Goal: Task Accomplishment & Management: Use online tool/utility

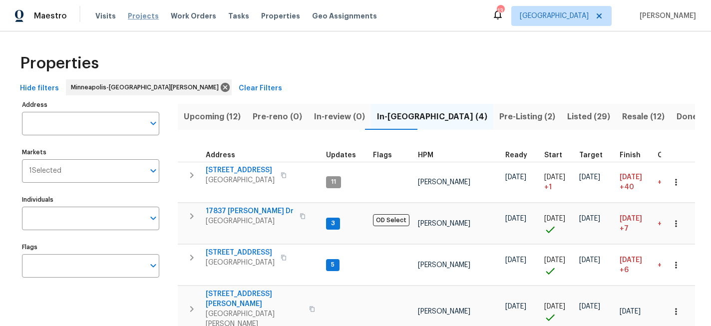
click at [136, 17] on span "Projects" at bounding box center [143, 16] width 31 height 10
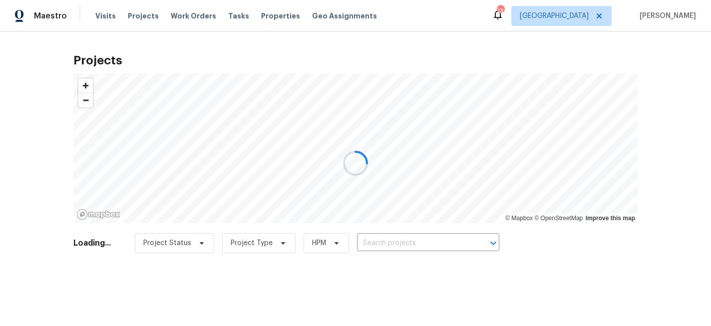
click at [429, 249] on div at bounding box center [355, 163] width 711 height 326
click at [419, 246] on div at bounding box center [355, 163] width 711 height 326
click at [417, 245] on div at bounding box center [355, 163] width 711 height 326
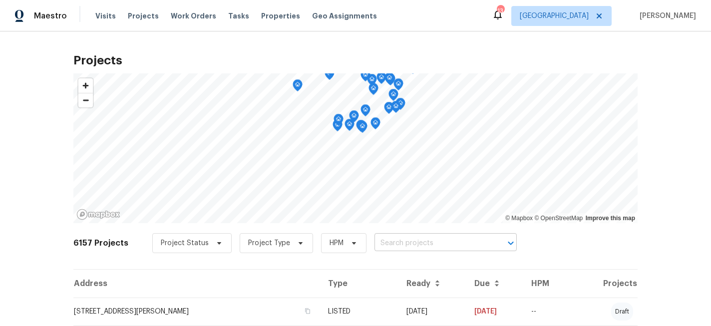
click at [417, 245] on input "text" at bounding box center [431, 243] width 114 height 15
type input "3802"
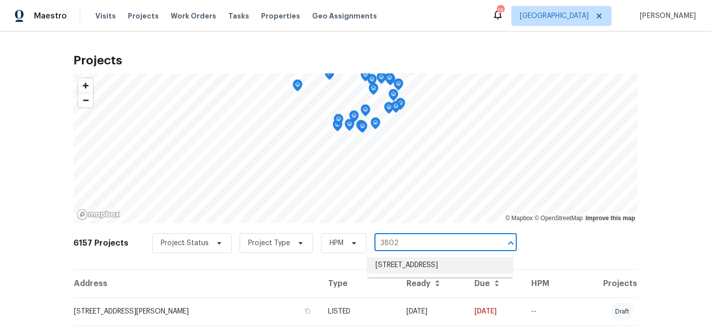
click at [424, 262] on li "3802 Togo Rd, Spring Park, MN 55384" at bounding box center [439, 265] width 145 height 16
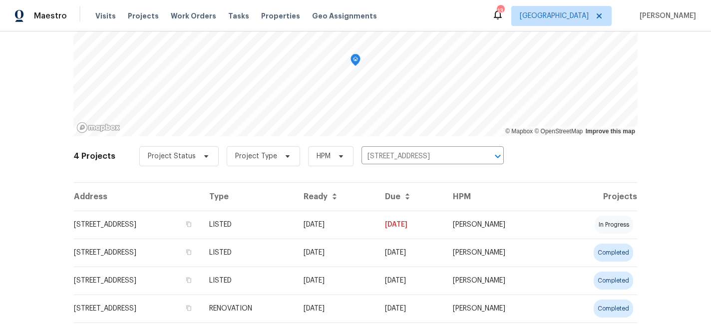
scroll to position [87, 0]
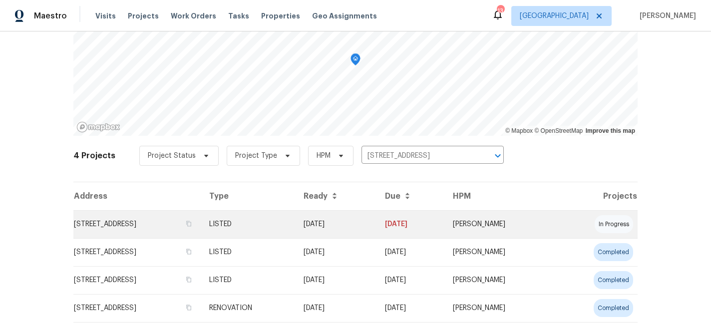
click at [169, 222] on td "3802 Togo Rd, Spring Park, MN 55384" at bounding box center [137, 224] width 128 height 28
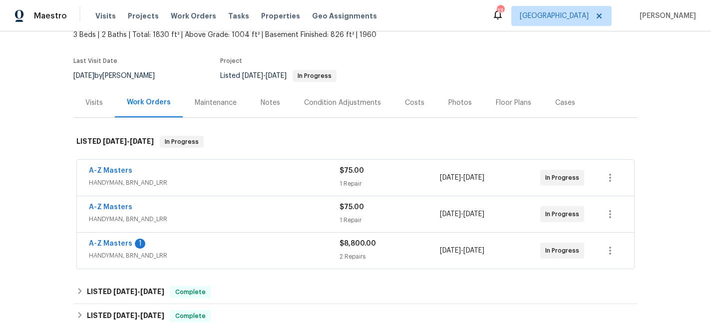
scroll to position [73, 0]
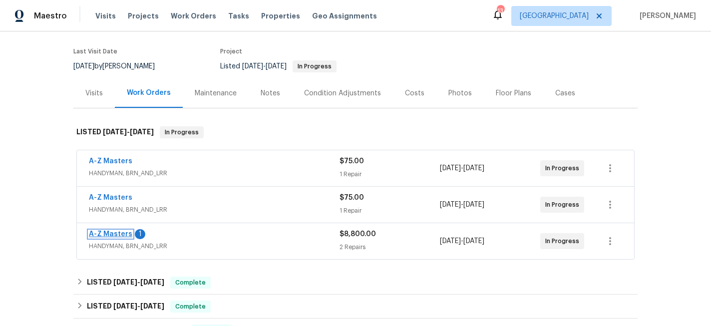
click at [114, 233] on link "A-Z Masters" at bounding box center [110, 234] width 43 height 7
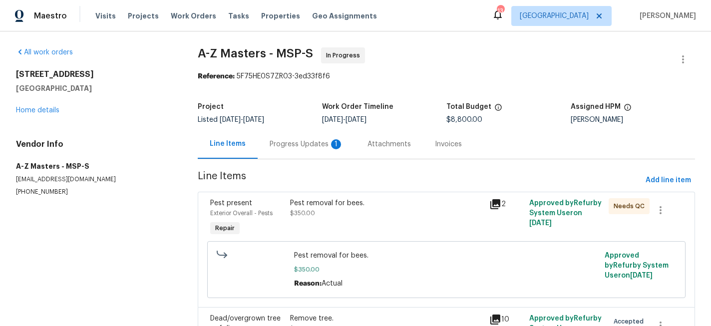
click at [297, 146] on div "Progress Updates 1" at bounding box center [307, 144] width 74 height 10
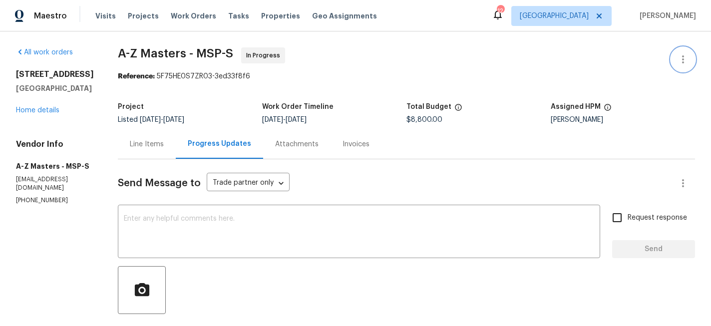
click at [686, 57] on icon "button" at bounding box center [683, 59] width 12 height 12
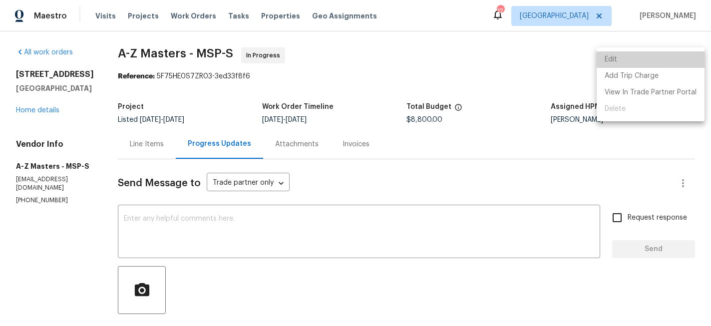
click at [656, 59] on li "Edit" at bounding box center [650, 59] width 108 height 16
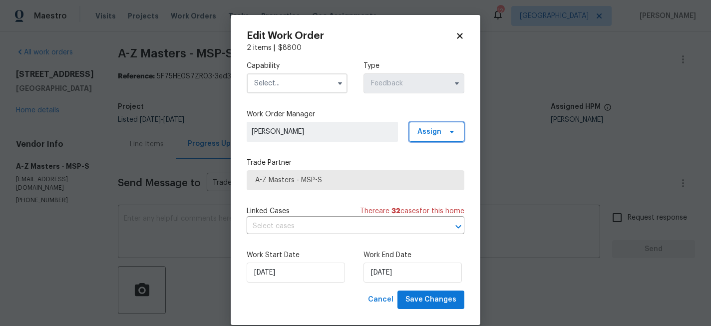
click at [434, 131] on span "Assign" at bounding box center [429, 132] width 24 height 10
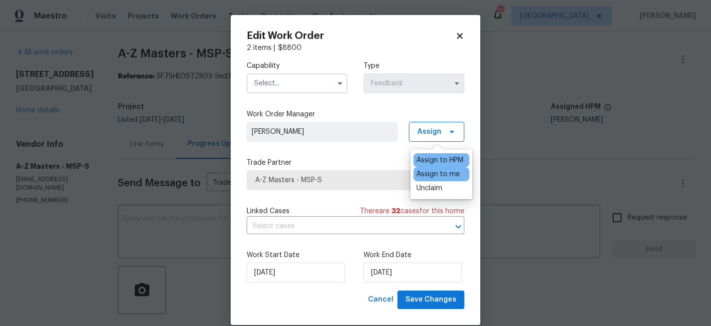
click at [436, 174] on div "Assign to me" at bounding box center [437, 174] width 43 height 10
click at [436, 185] on div "Unclaim" at bounding box center [429, 188] width 26 height 10
click at [437, 173] on div "Assign to me" at bounding box center [437, 174] width 43 height 10
click at [438, 302] on span "Save Changes" at bounding box center [430, 300] width 51 height 12
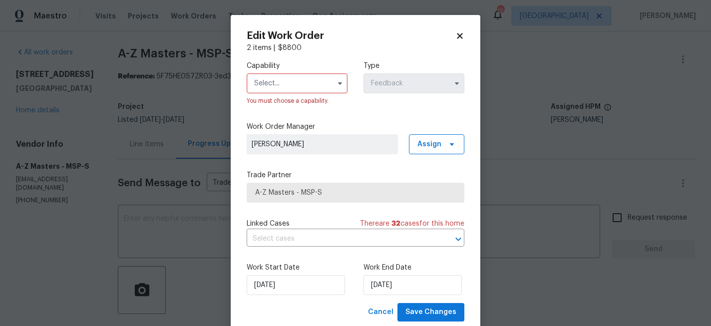
click at [299, 80] on input "text" at bounding box center [297, 83] width 101 height 20
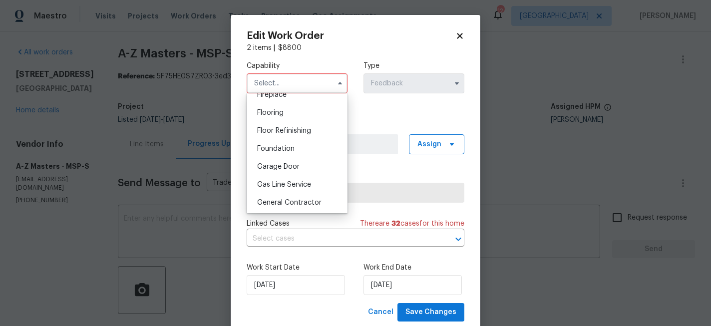
scroll to position [428, 0]
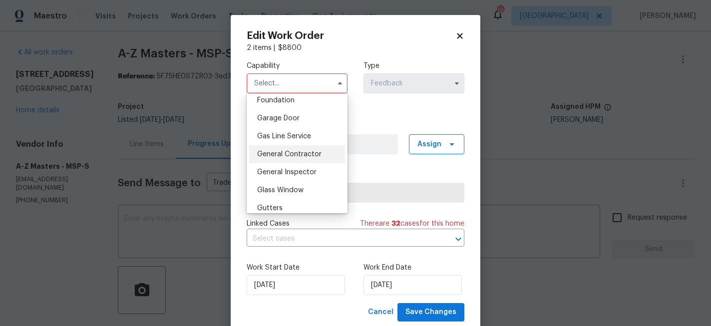
click at [298, 154] on span "General Contractor" at bounding box center [289, 154] width 64 height 7
type input "General Contractor"
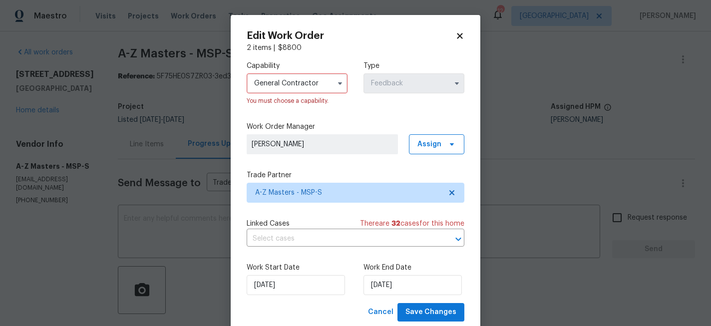
click at [407, 119] on div "Capability General Contractor You must choose a capability. Type Feedback Work …" at bounding box center [356, 178] width 218 height 250
click at [425, 313] on span "Save Changes" at bounding box center [430, 312] width 51 height 12
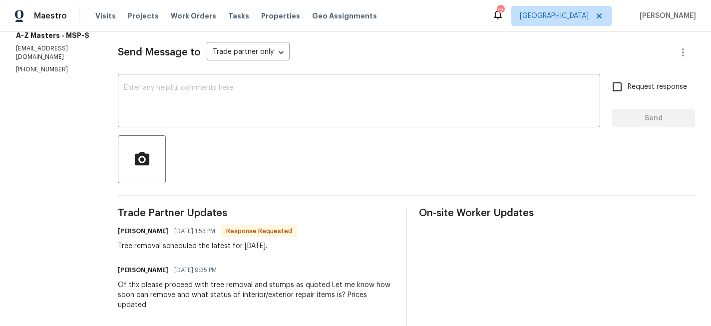
scroll to position [137, 0]
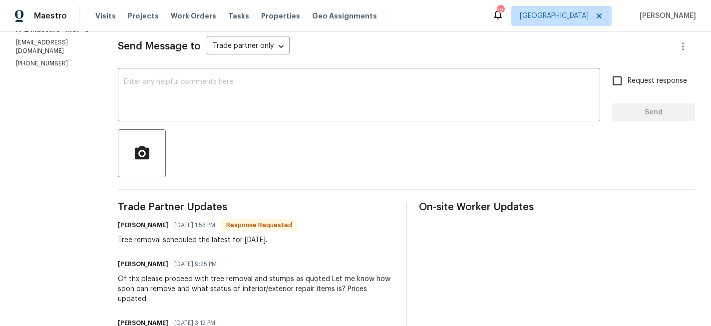
drag, startPoint x: 297, startPoint y: 242, endPoint x: 113, endPoint y: 236, distance: 183.8
click at [113, 236] on div "All work orders 3802 Togo Rd Spring Park, MN 55384 Home details Vendor Info A-Z…" at bounding box center [355, 197] width 711 height 604
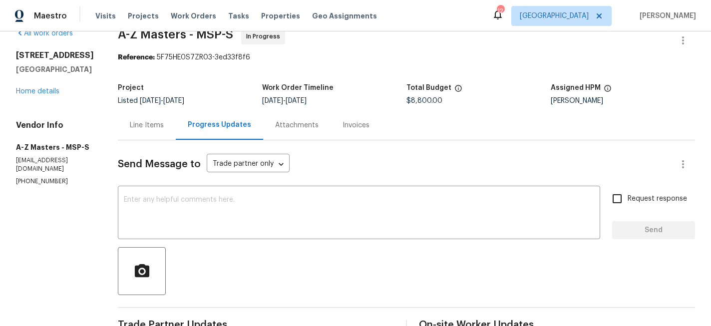
scroll to position [8, 0]
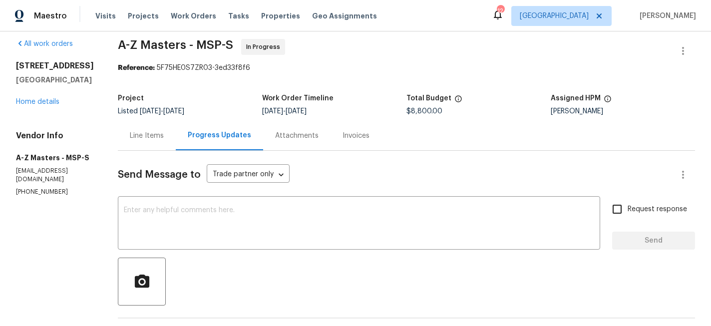
click at [151, 137] on div "Line Items" at bounding box center [147, 136] width 34 height 10
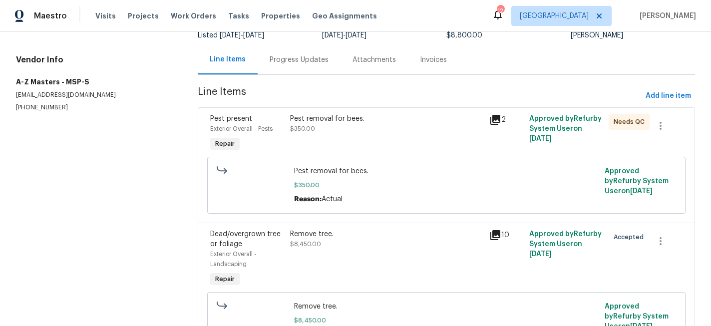
scroll to position [146, 0]
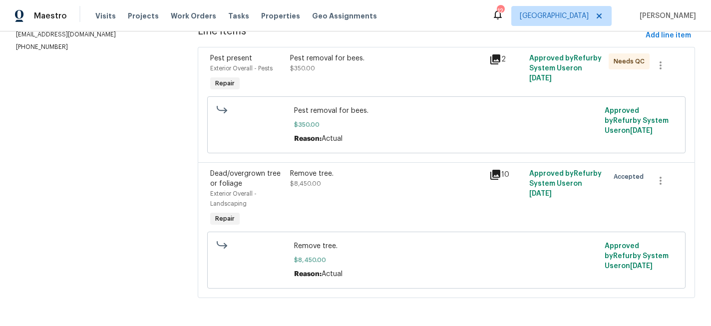
click at [305, 184] on span "$8,450.00" at bounding box center [305, 184] width 31 height 6
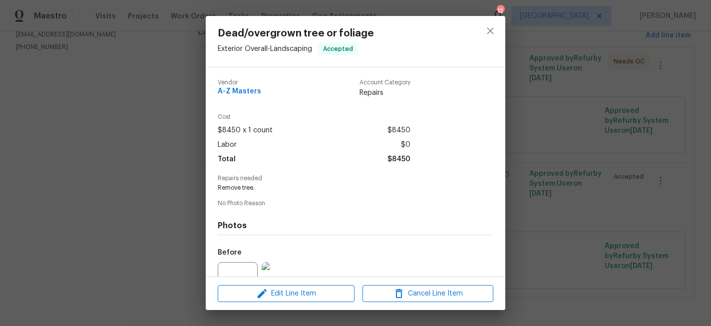
scroll to position [100, 0]
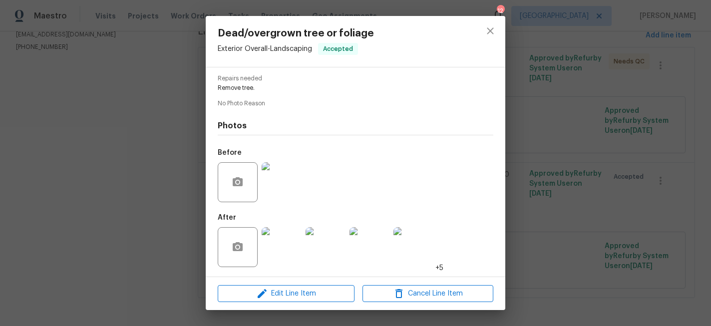
click at [279, 257] on img at bounding box center [282, 247] width 40 height 40
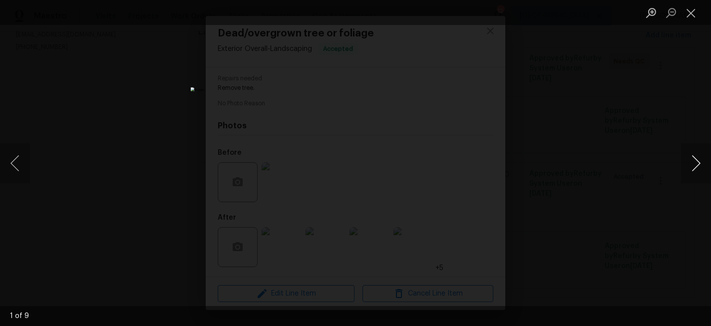
click at [696, 162] on button "Next image" at bounding box center [696, 163] width 30 height 40
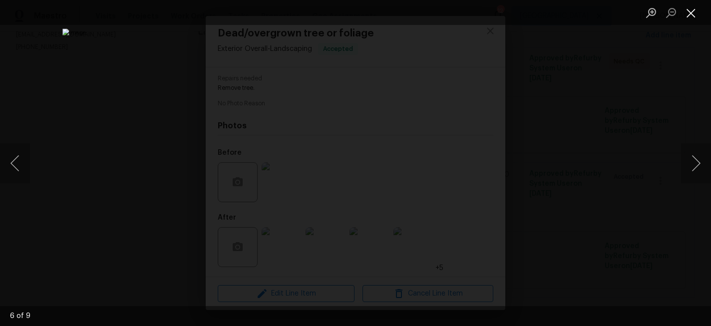
click at [690, 13] on button "Close lightbox" at bounding box center [691, 12] width 20 height 17
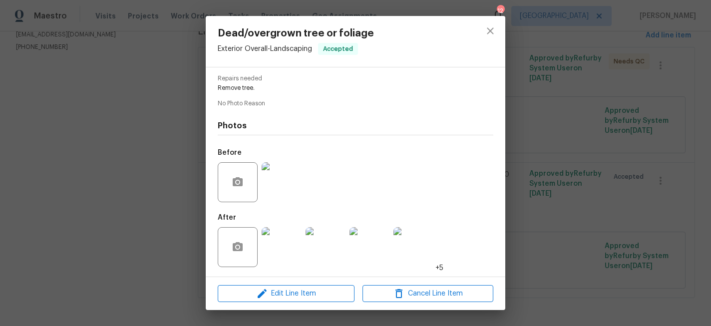
click at [415, 262] on img at bounding box center [413, 247] width 40 height 40
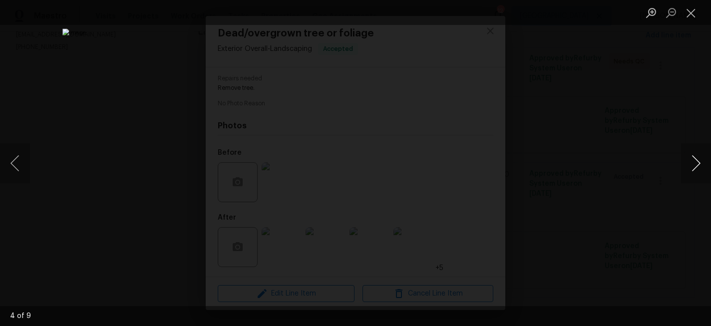
click at [691, 160] on button "Next image" at bounding box center [696, 163] width 30 height 40
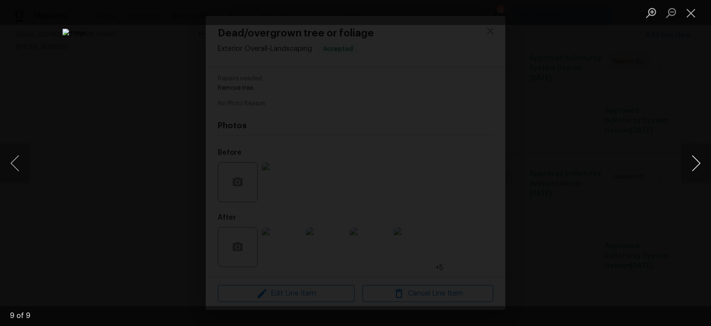
click at [691, 160] on button "Next image" at bounding box center [696, 163] width 30 height 40
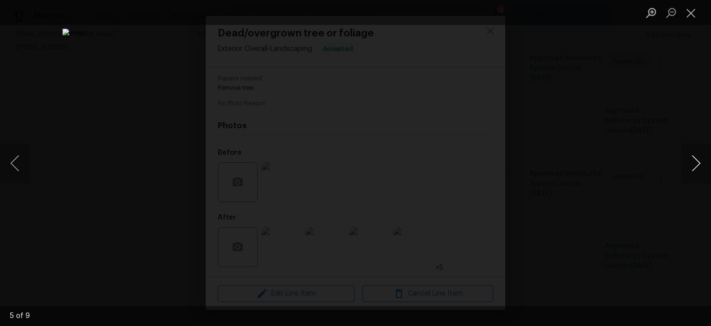
click at [691, 160] on button "Next image" at bounding box center [696, 163] width 30 height 40
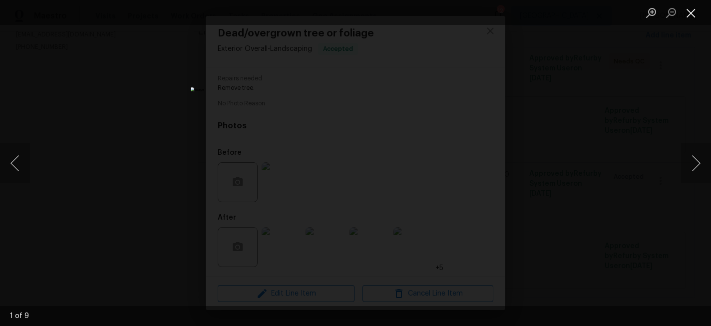
click at [692, 10] on button "Close lightbox" at bounding box center [691, 12] width 20 height 17
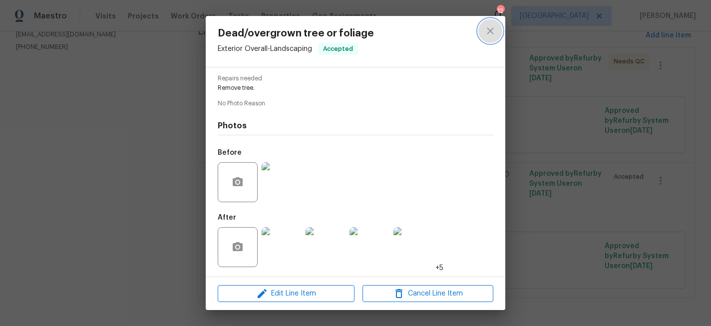
click at [492, 25] on icon "close" at bounding box center [490, 31] width 12 height 12
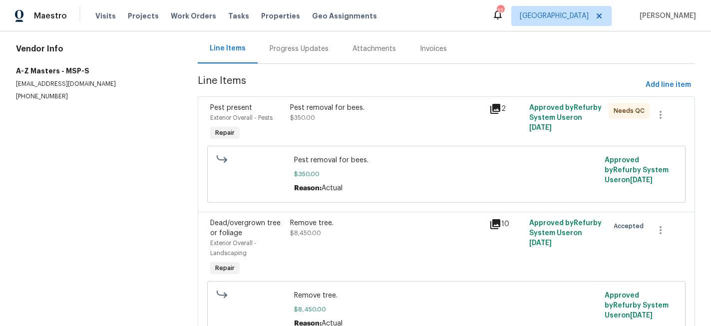
scroll to position [114, 0]
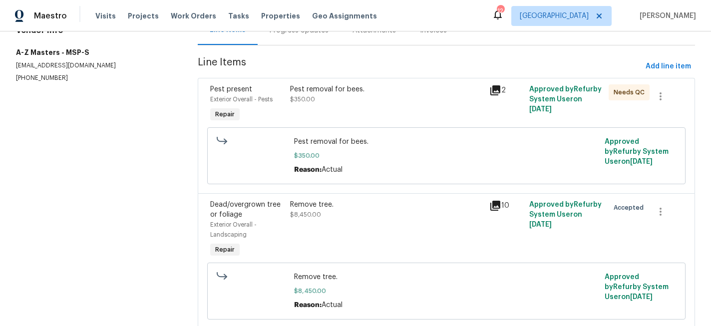
click at [327, 94] on div "Pest removal for bees." at bounding box center [386, 89] width 193 height 10
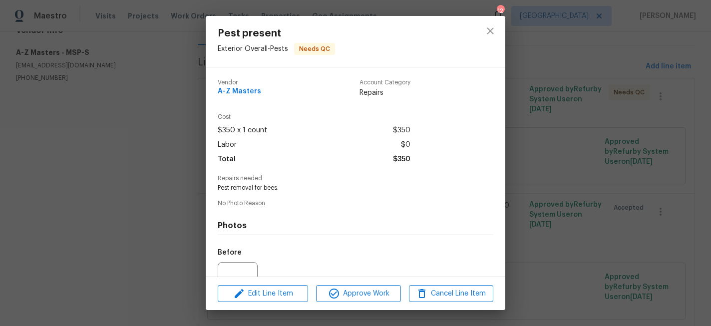
scroll to position [100, 0]
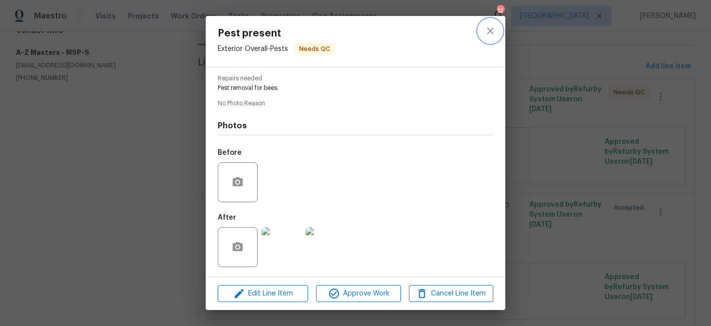
click at [484, 31] on icon "close" at bounding box center [490, 31] width 12 height 12
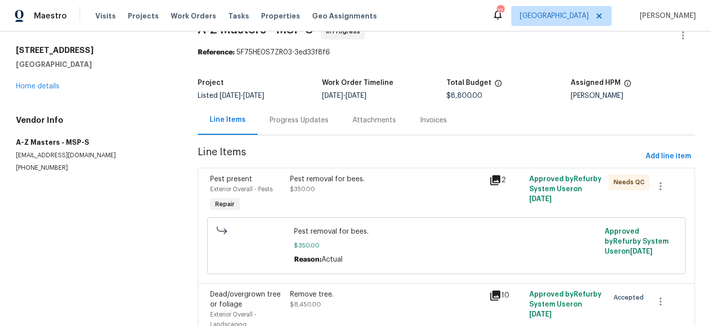
scroll to position [25, 0]
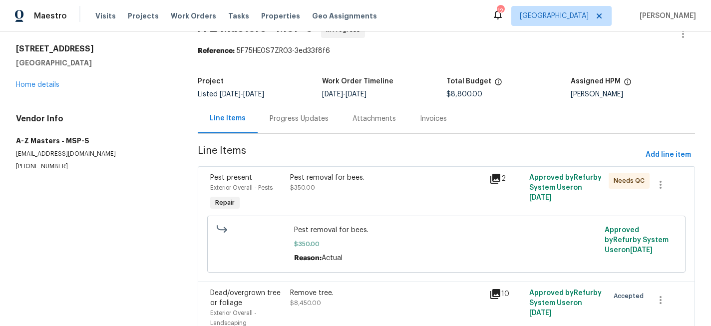
click at [303, 123] on div "Progress Updates" at bounding box center [299, 119] width 59 height 10
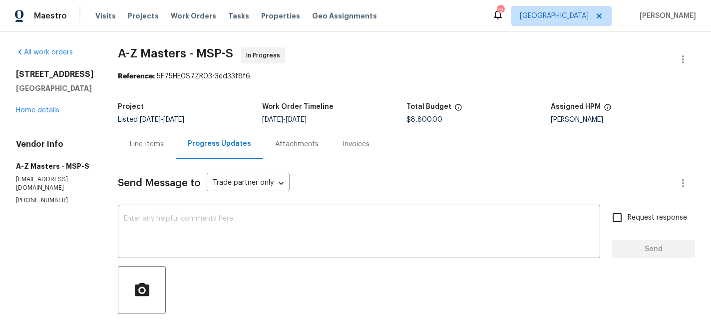
click at [146, 144] on div "Line Items" at bounding box center [147, 144] width 34 height 10
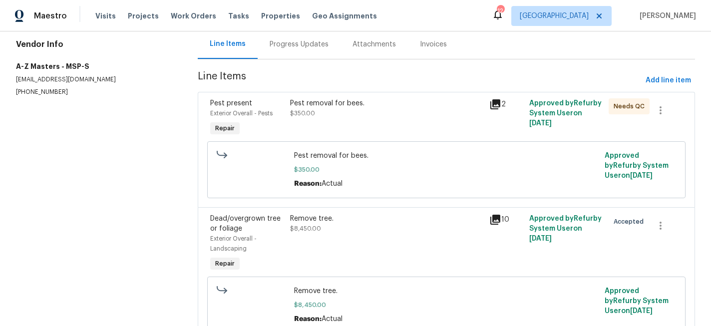
scroll to position [111, 0]
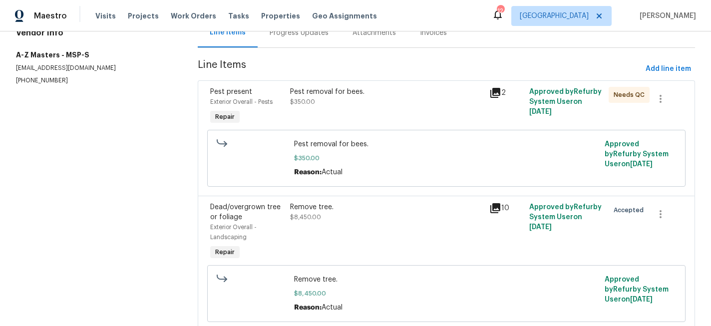
click at [383, 95] on div "Pest removal for bees." at bounding box center [386, 92] width 193 height 10
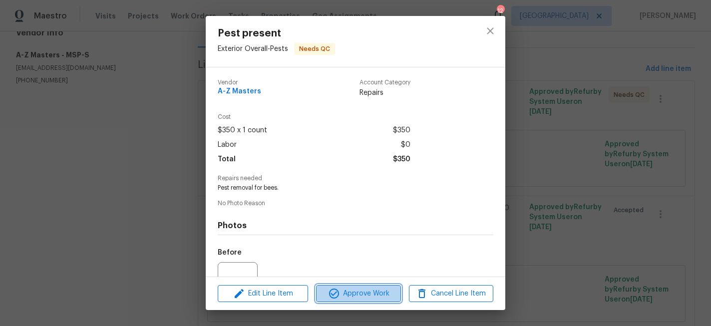
click at [366, 285] on button "Approve Work" at bounding box center [358, 293] width 84 height 17
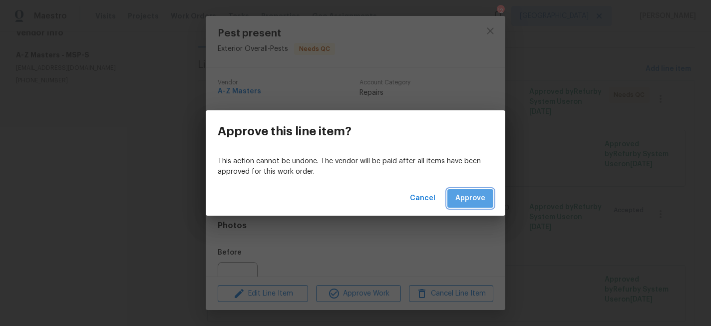
click at [466, 193] on span "Approve" at bounding box center [470, 198] width 30 height 12
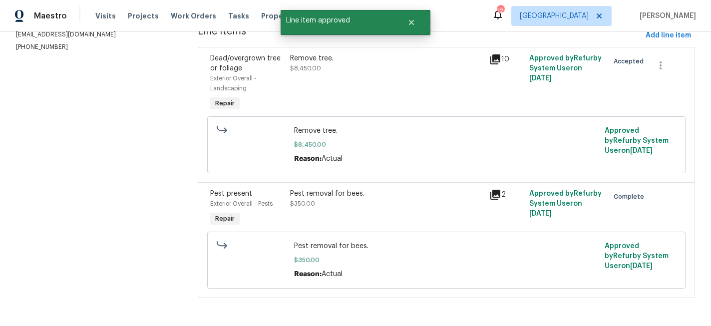
scroll to position [54, 0]
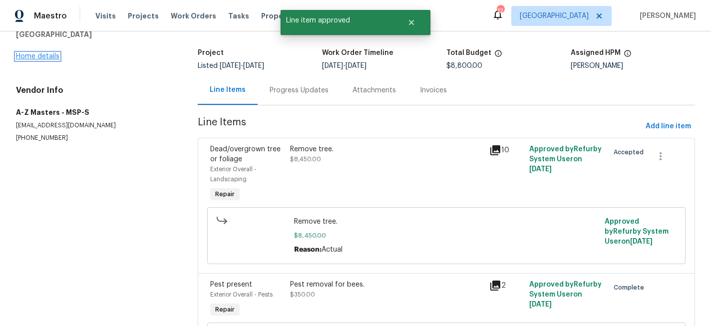
click at [27, 53] on link "Home details" at bounding box center [37, 56] width 43 height 7
